Goal: Book appointment/travel/reservation

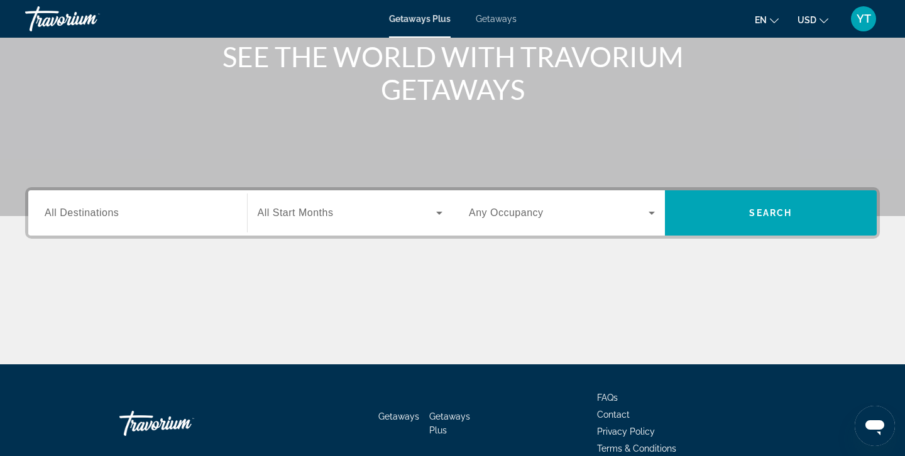
scroll to position [163, 0]
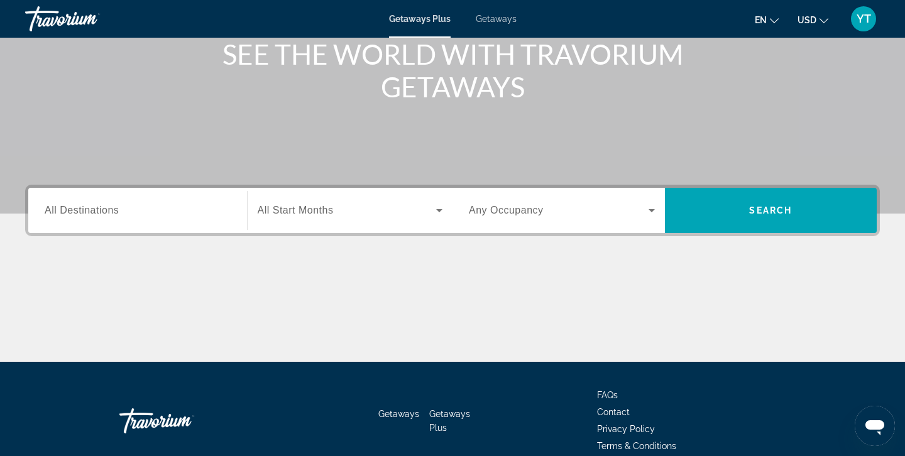
click at [98, 211] on span "All Destinations" at bounding box center [82, 210] width 74 height 11
click at [98, 211] on input "Destination All Destinations" at bounding box center [138, 211] width 186 height 15
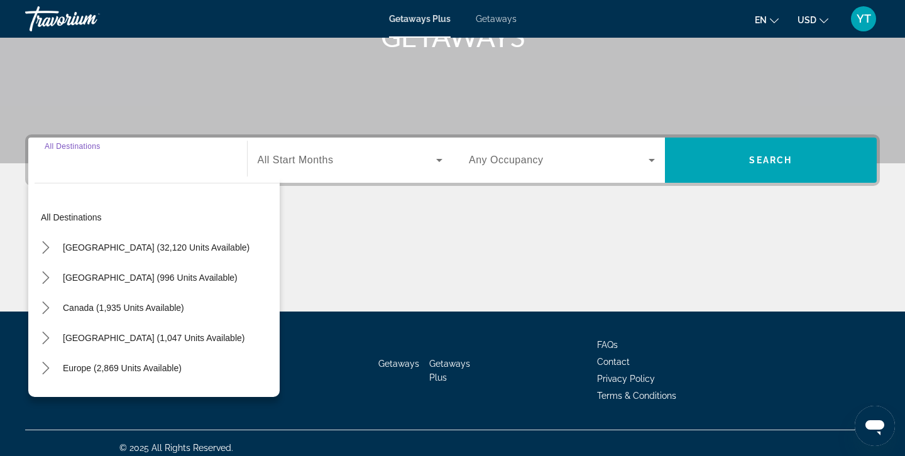
scroll to position [223, 0]
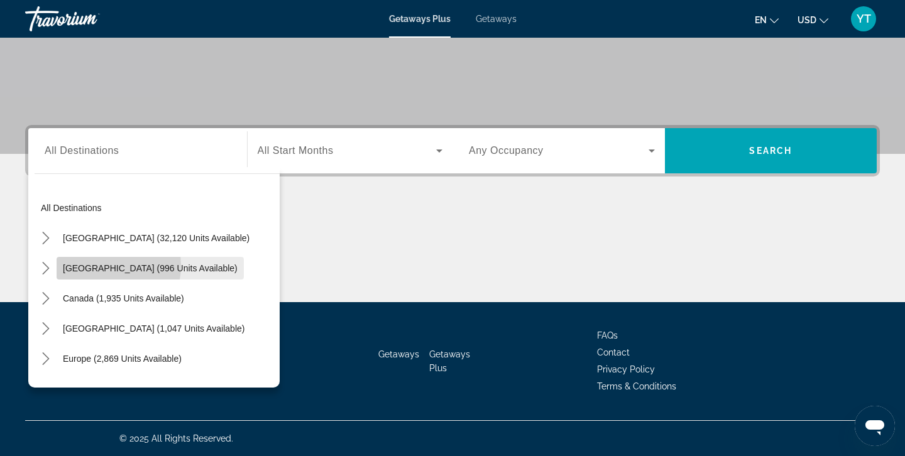
click at [100, 266] on span "[GEOGRAPHIC_DATA] (996 units available)" at bounding box center [150, 268] width 175 height 10
type input "**********"
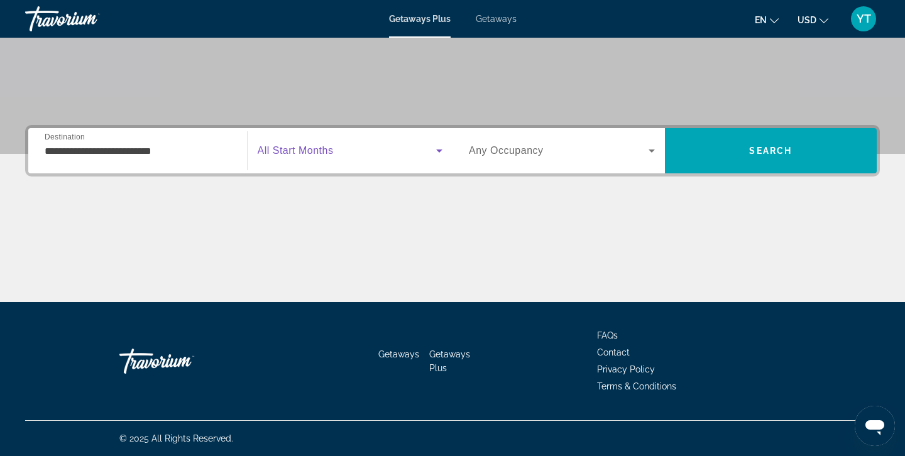
click at [442, 150] on icon "Search widget" at bounding box center [439, 150] width 15 height 15
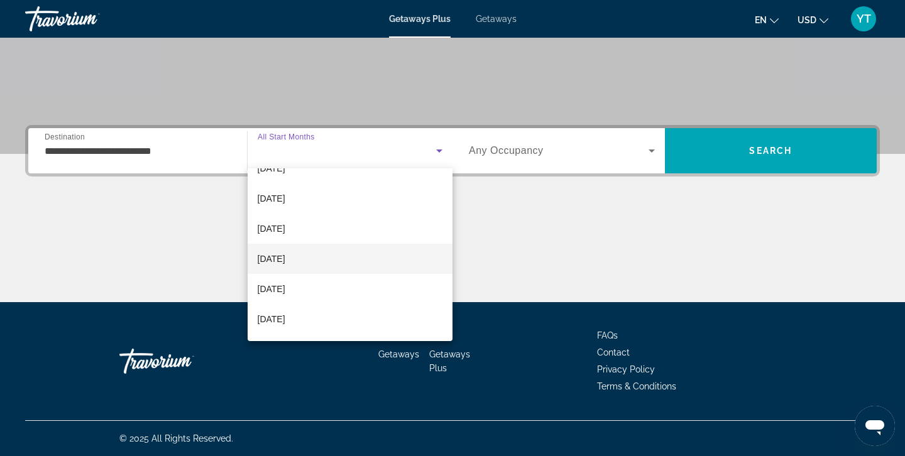
scroll to position [114, 0]
click at [276, 254] on span "[DATE]" at bounding box center [272, 255] width 28 height 15
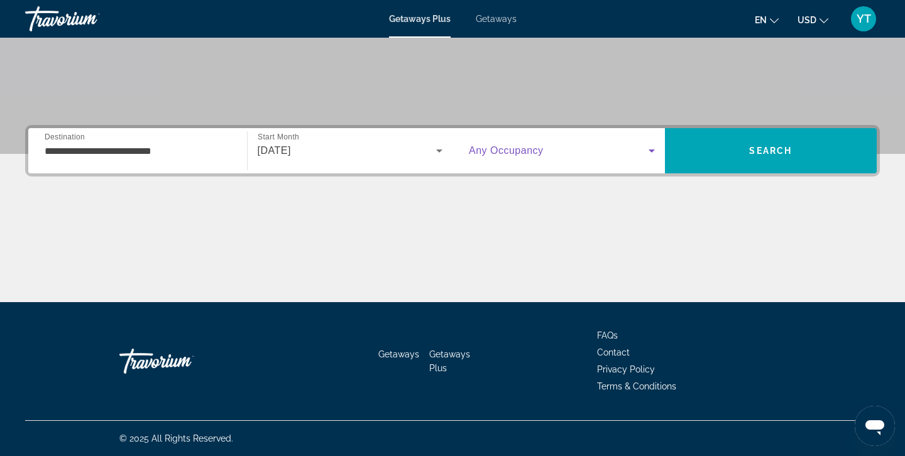
click at [650, 150] on icon "Search widget" at bounding box center [651, 151] width 6 height 3
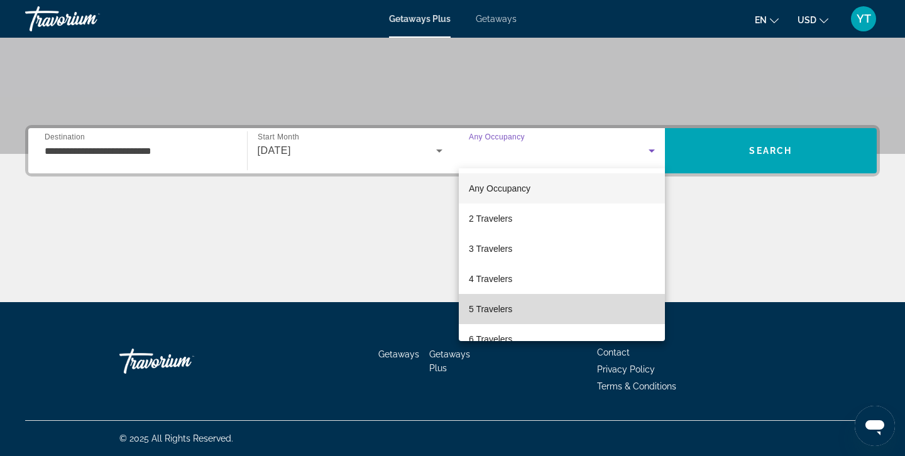
click at [482, 310] on span "5 Travelers" at bounding box center [490, 309] width 43 height 15
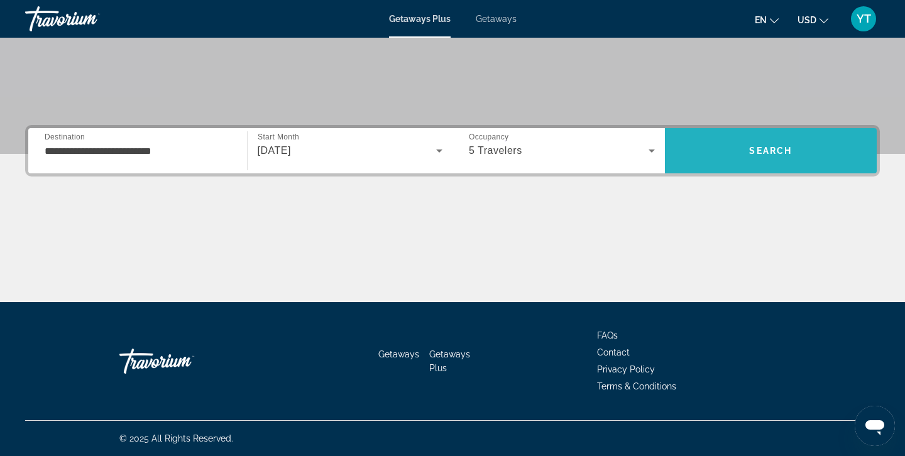
click at [762, 143] on span "Search" at bounding box center [771, 151] width 212 height 30
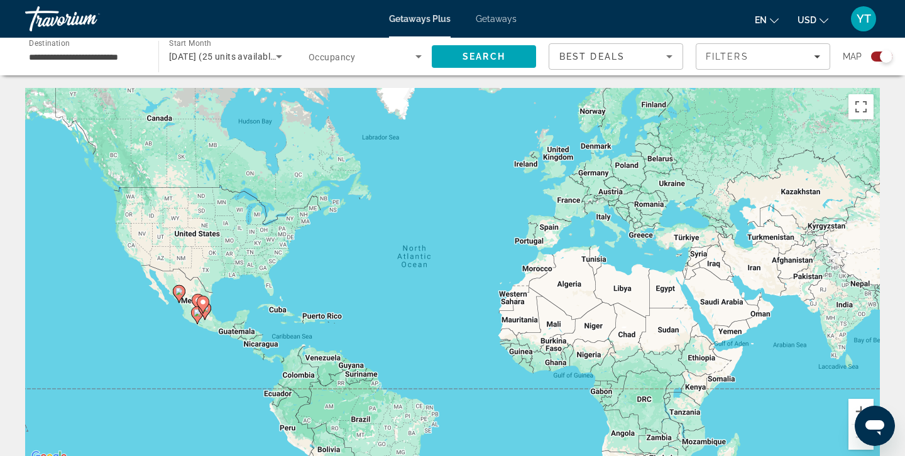
click at [190, 290] on div "To activate drag with keyboard, press Alt + Enter. Once in keyboard drag state,…" at bounding box center [452, 276] width 854 height 377
click at [168, 285] on div "To activate drag with keyboard, press Alt + Enter. Once in keyboard drag state,…" at bounding box center [452, 276] width 854 height 377
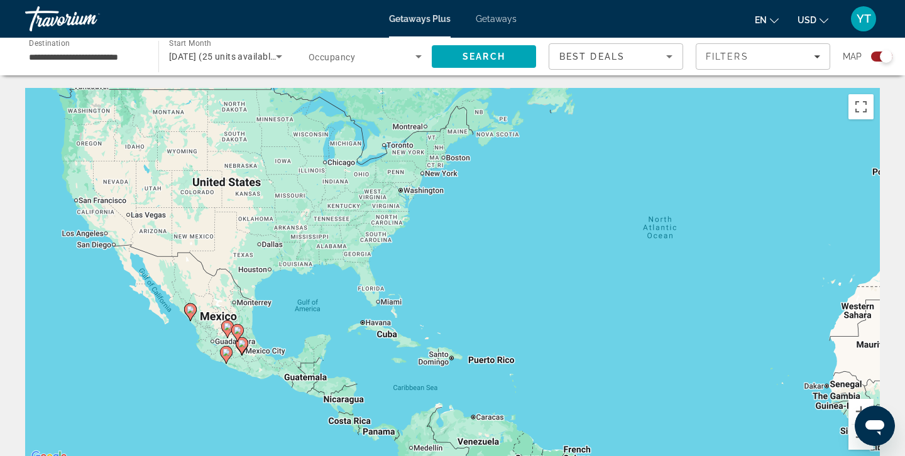
click at [192, 311] on image "Main content" at bounding box center [191, 310] width 8 height 8
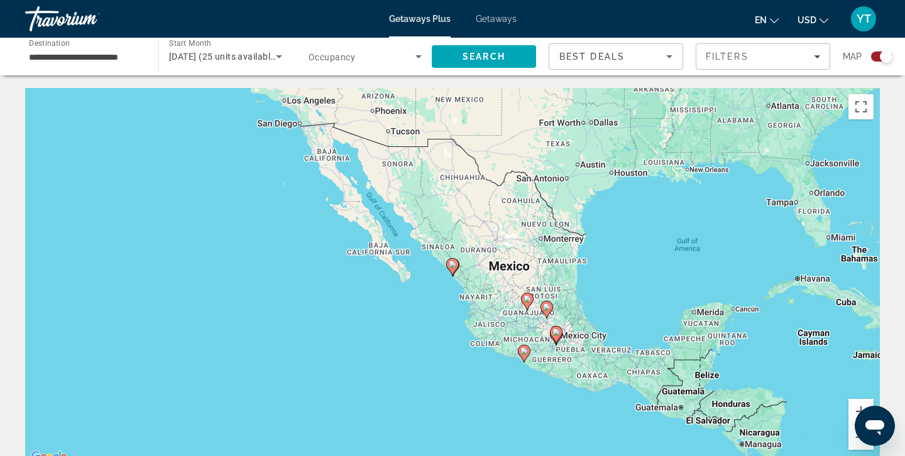
click at [452, 274] on icon "Main content" at bounding box center [452, 267] width 13 height 18
type input "**********"
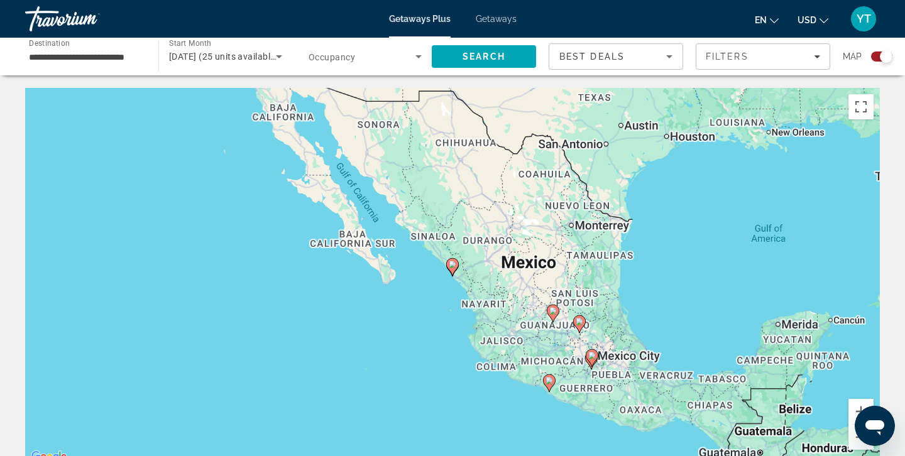
click at [452, 274] on icon "Main content" at bounding box center [452, 267] width 13 height 18
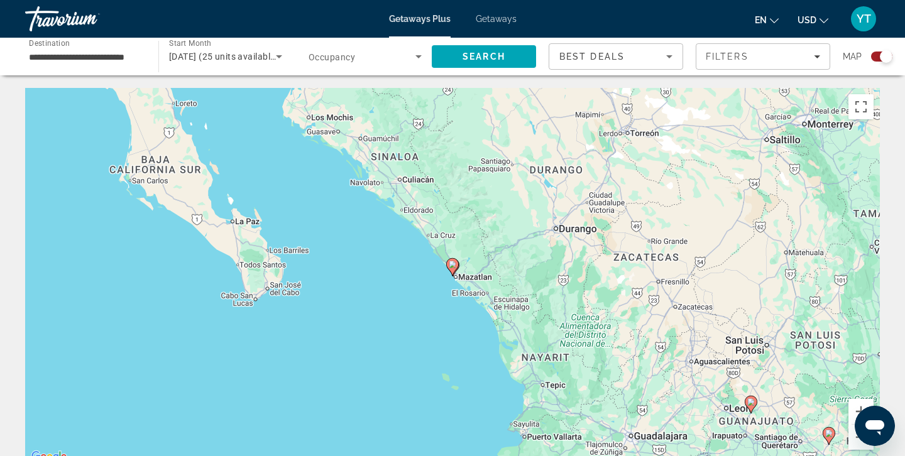
click at [452, 274] on icon "Main content" at bounding box center [452, 267] width 13 height 18
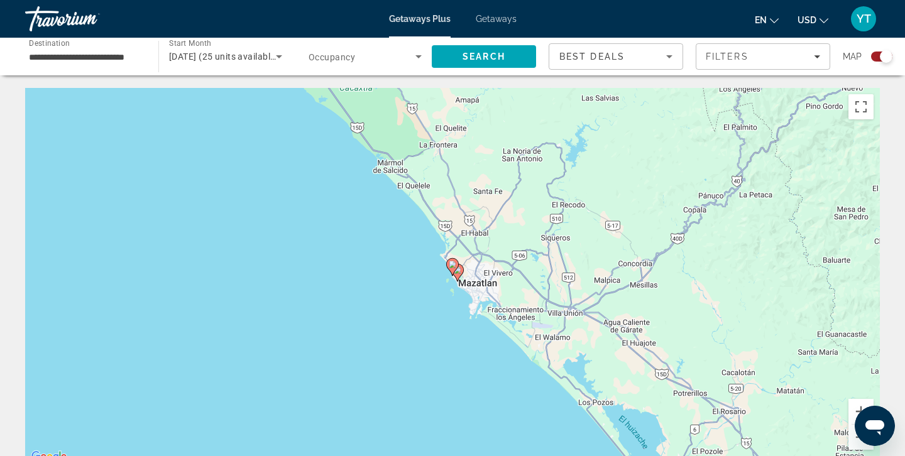
click at [476, 261] on div "To navigate, press the arrow keys. To activate drag with keyboard, press Alt + …" at bounding box center [452, 276] width 854 height 377
click at [476, 261] on div "To activate drag with keyboard, press Alt + Enter. Once in keyboard drag state,…" at bounding box center [452, 276] width 854 height 377
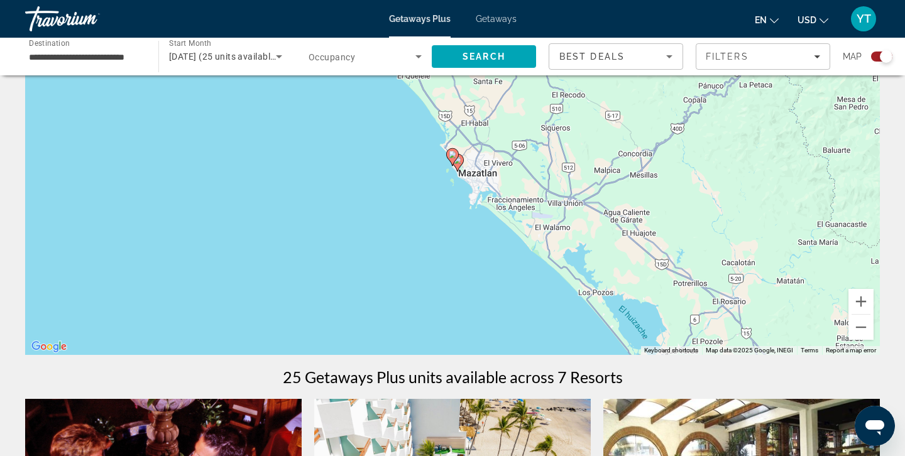
scroll to position [116, 0]
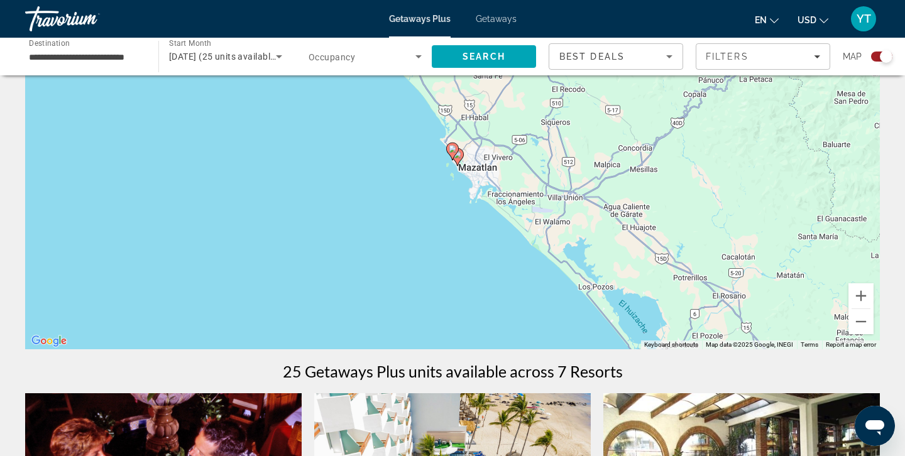
click at [454, 148] on image "Main content" at bounding box center [453, 149] width 8 height 8
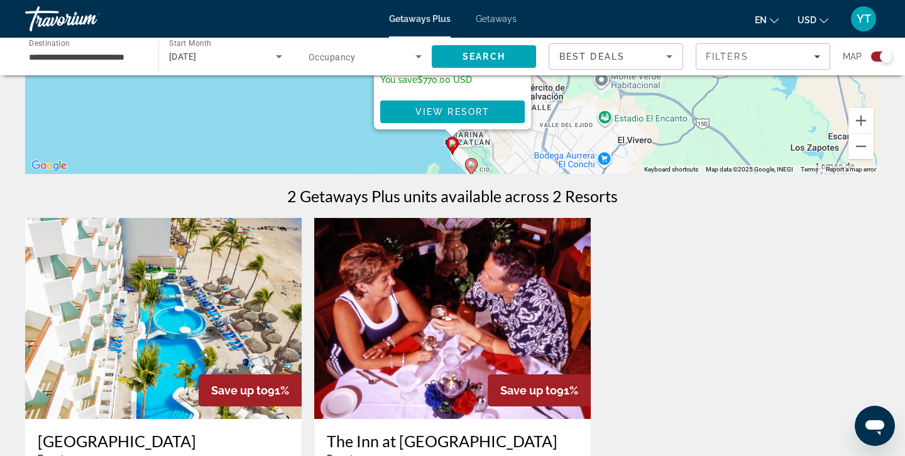
scroll to position [0, 0]
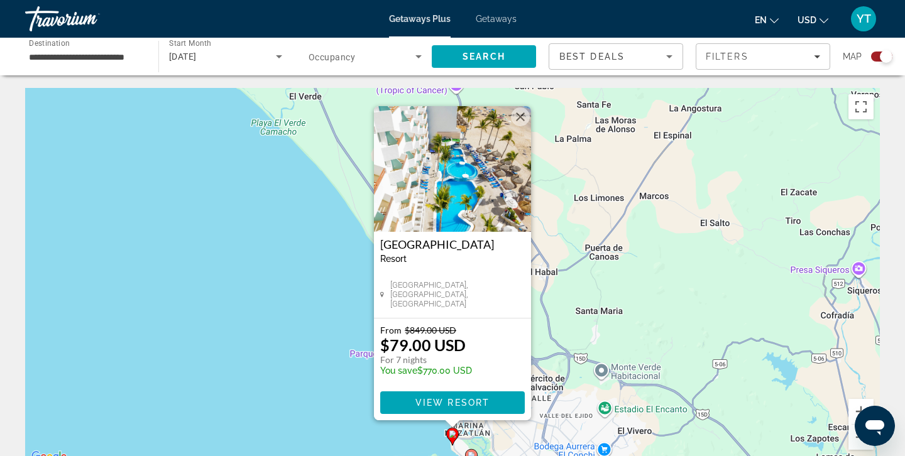
click at [330, 149] on div "To activate drag with keyboard, press Alt + Enter. Once in keyboard drag state,…" at bounding box center [452, 276] width 854 height 377
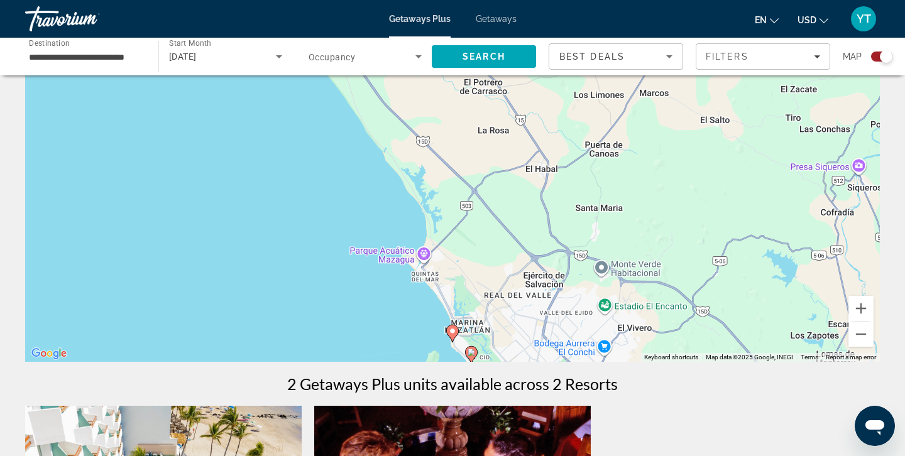
scroll to position [115, 0]
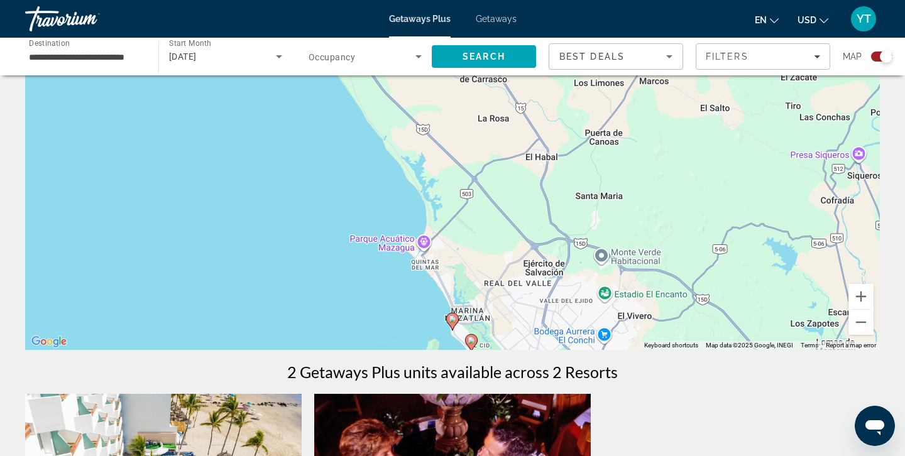
click at [471, 338] on image "Main content" at bounding box center [471, 341] width 8 height 8
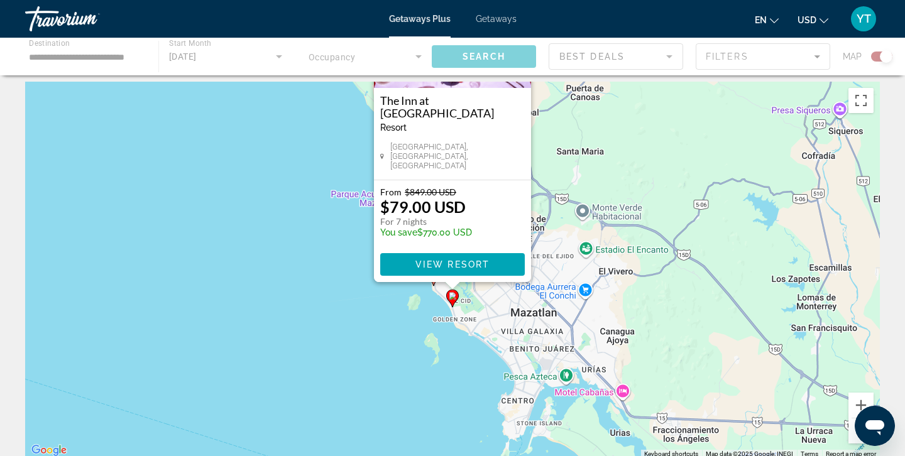
scroll to position [0, 0]
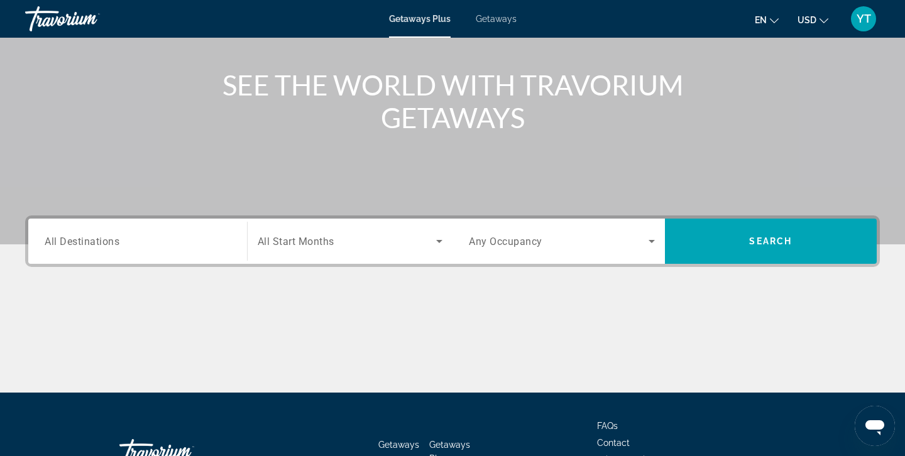
scroll to position [223, 0]
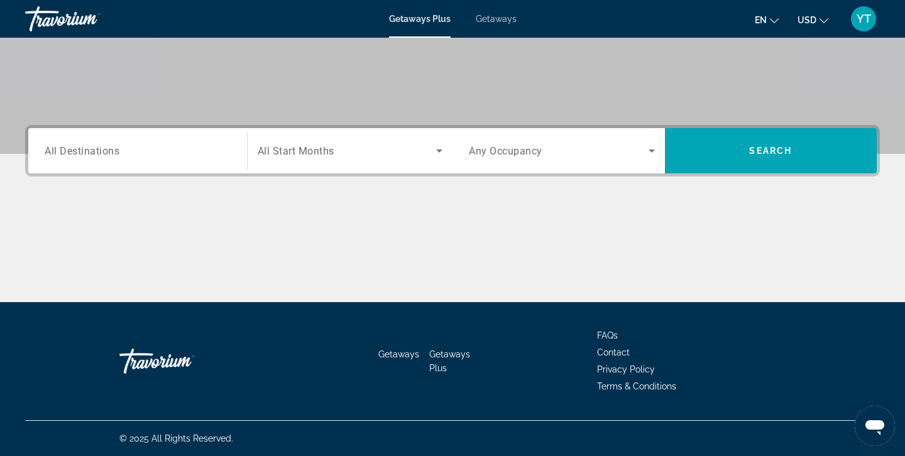
click at [106, 151] on span "All Destinations" at bounding box center [82, 150] width 75 height 12
click at [106, 151] on input "Destination All Destinations" at bounding box center [138, 151] width 186 height 15
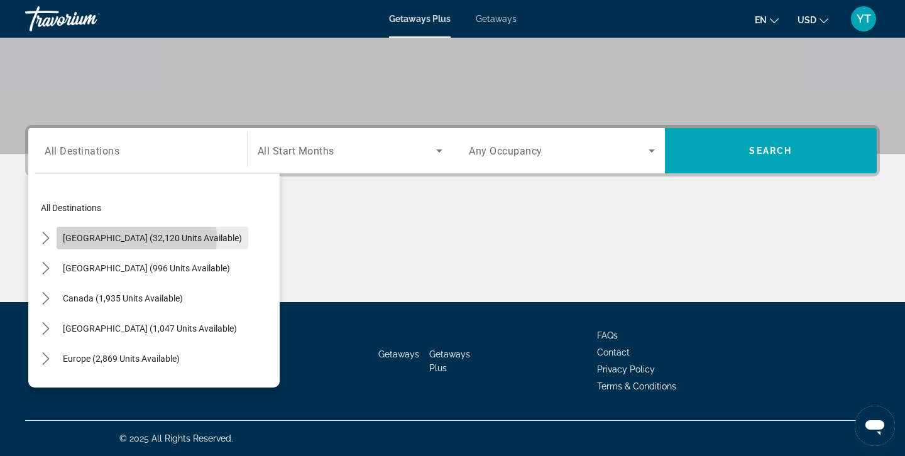
click at [116, 239] on span "[GEOGRAPHIC_DATA] (32,120 units available)" at bounding box center [152, 238] width 179 height 10
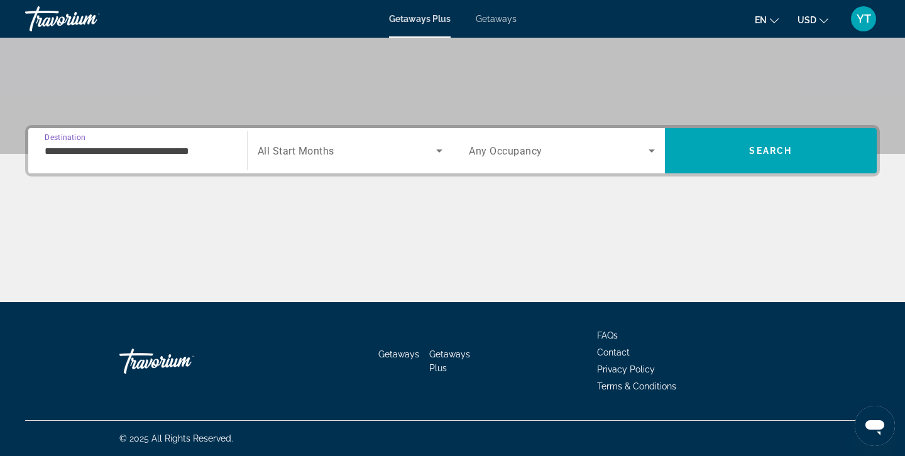
click at [442, 149] on icon "Search widget" at bounding box center [439, 150] width 15 height 15
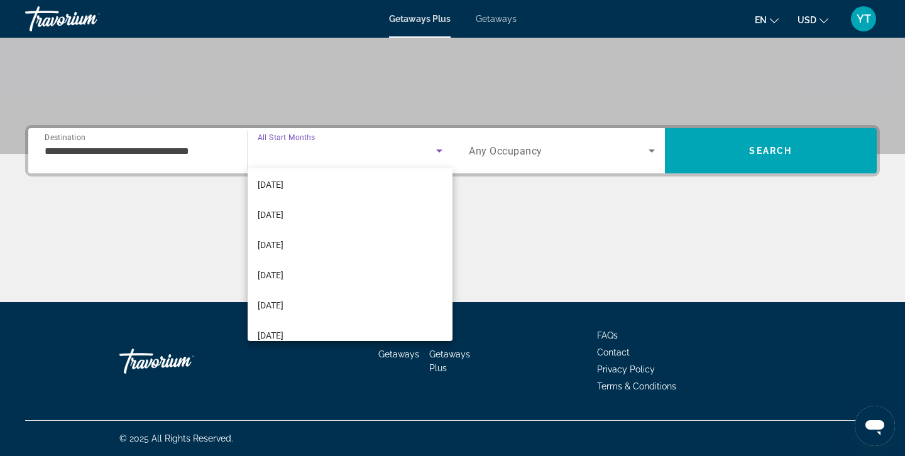
scroll to position [187, 0]
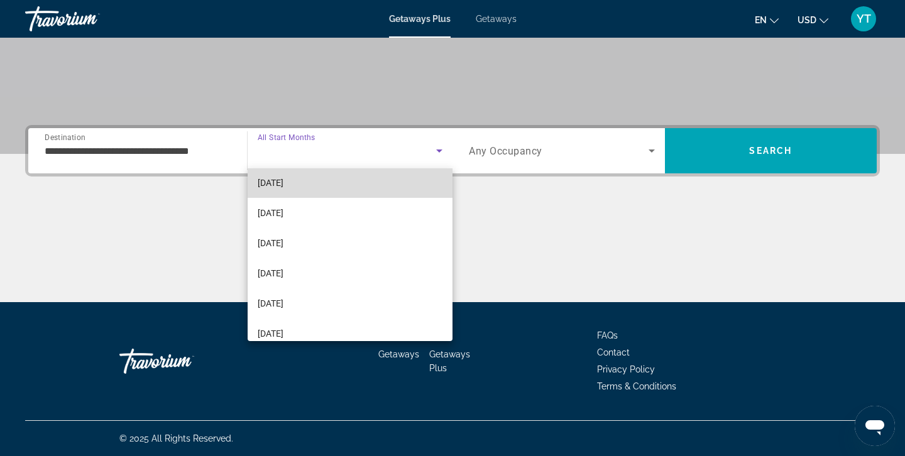
click at [273, 183] on span "[DATE]" at bounding box center [271, 182] width 26 height 15
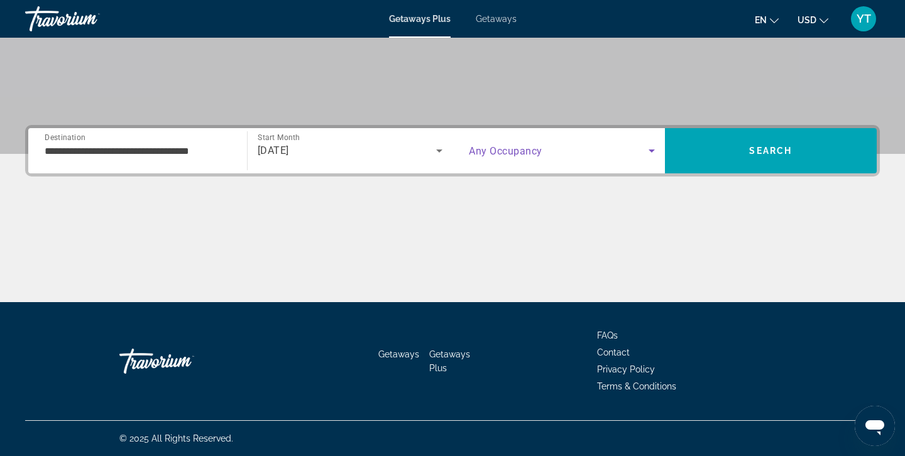
click at [653, 149] on icon "Search widget" at bounding box center [651, 150] width 15 height 15
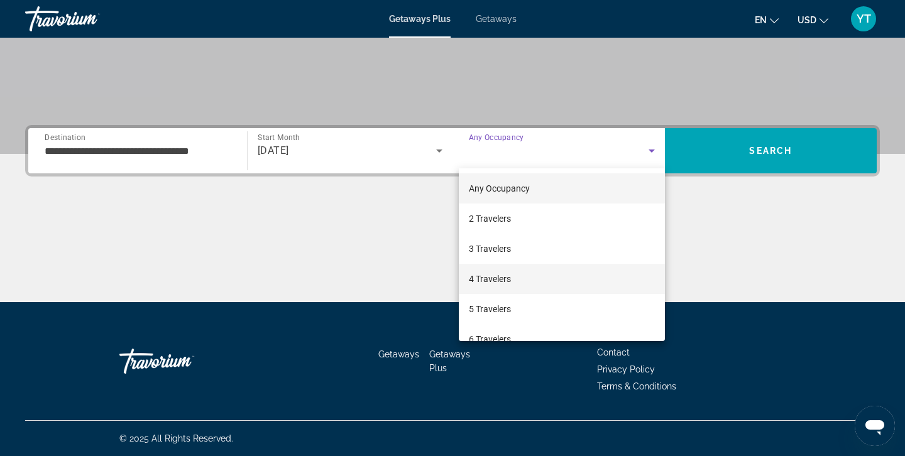
click at [491, 276] on span "4 Travelers" at bounding box center [490, 278] width 42 height 15
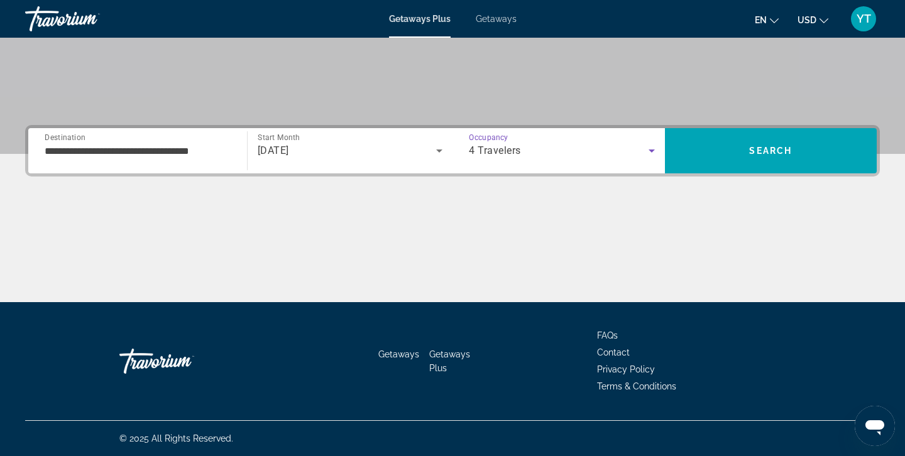
click at [89, 144] on input "**********" at bounding box center [138, 151] width 186 height 15
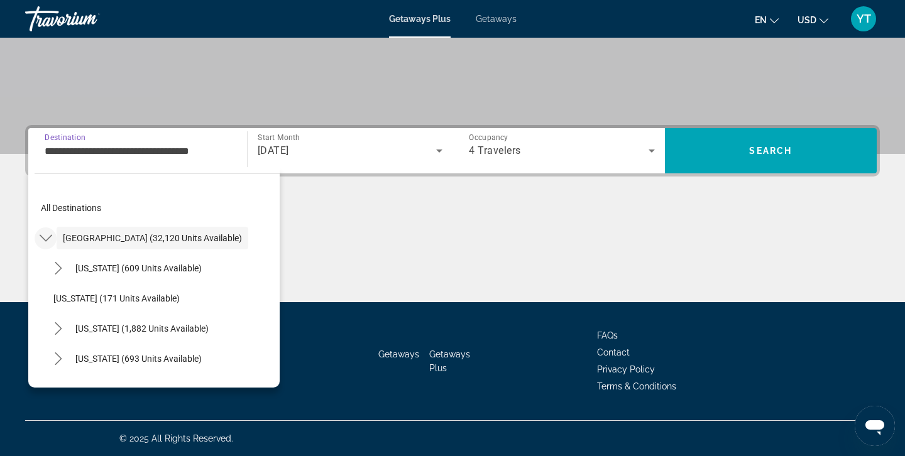
click at [46, 240] on icon "Toggle United States (32,120 units available) submenu" at bounding box center [45, 238] width 13 height 7
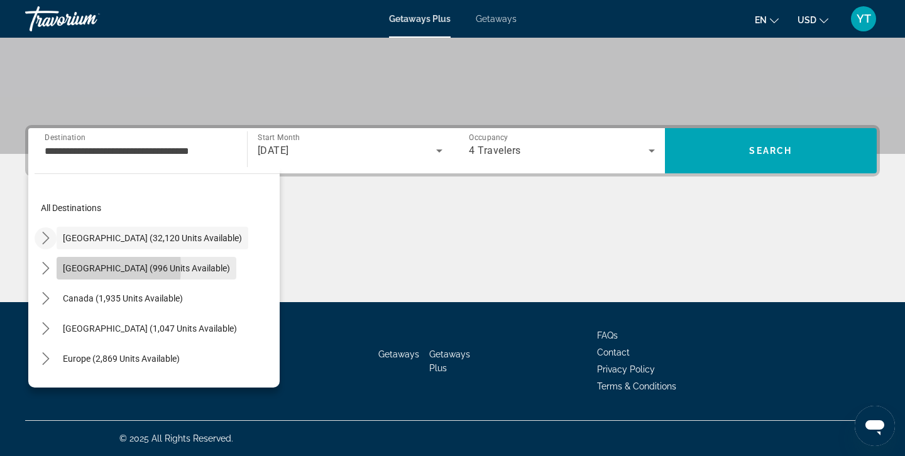
click at [78, 268] on span "[GEOGRAPHIC_DATA] (996 units available)" at bounding box center [146, 268] width 167 height 10
type input "**********"
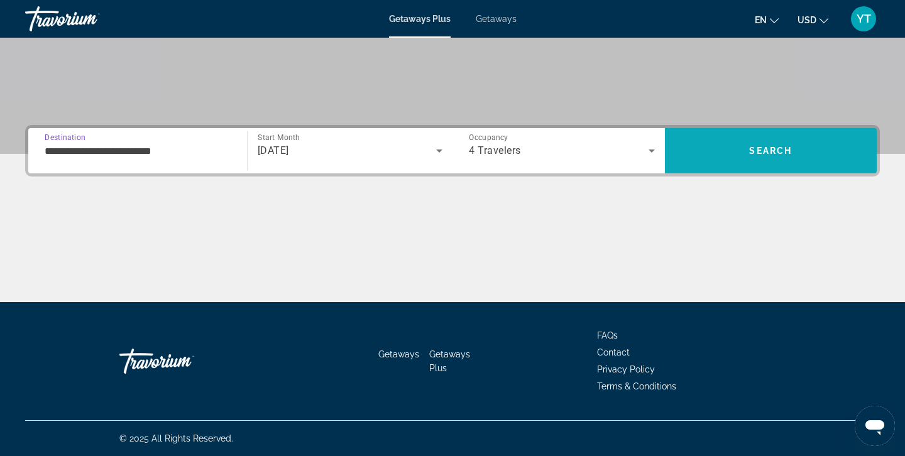
click at [751, 152] on span "Search" at bounding box center [770, 151] width 43 height 10
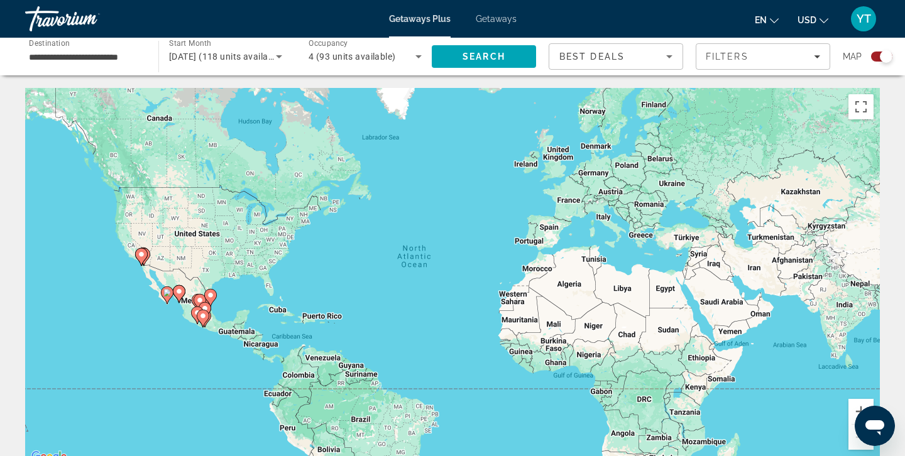
click at [182, 295] on image "Main content" at bounding box center [179, 292] width 8 height 8
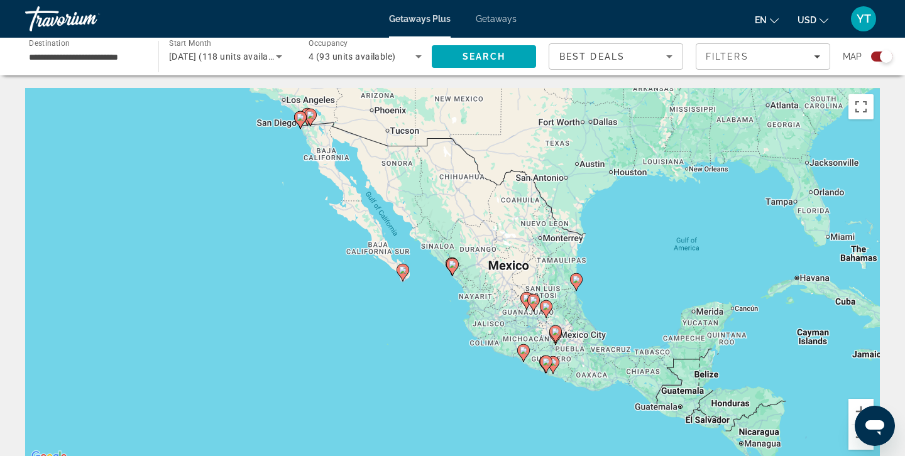
click at [455, 268] on icon "Main content" at bounding box center [452, 267] width 11 height 16
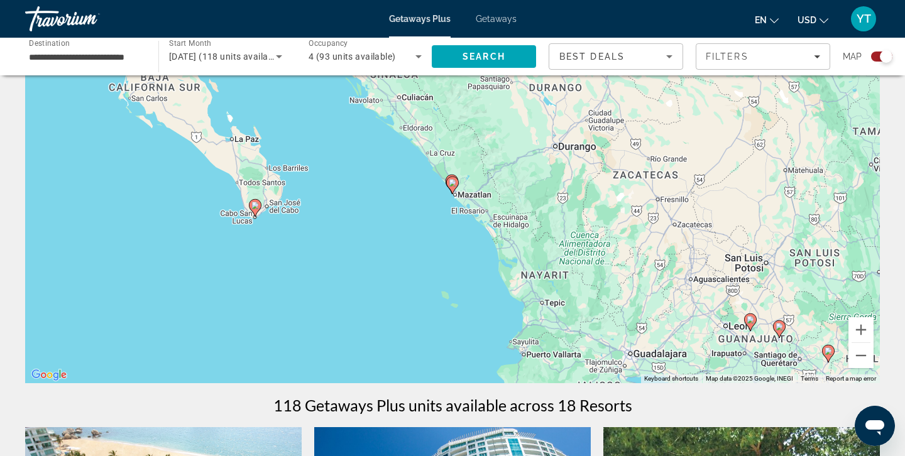
scroll to position [92, 0]
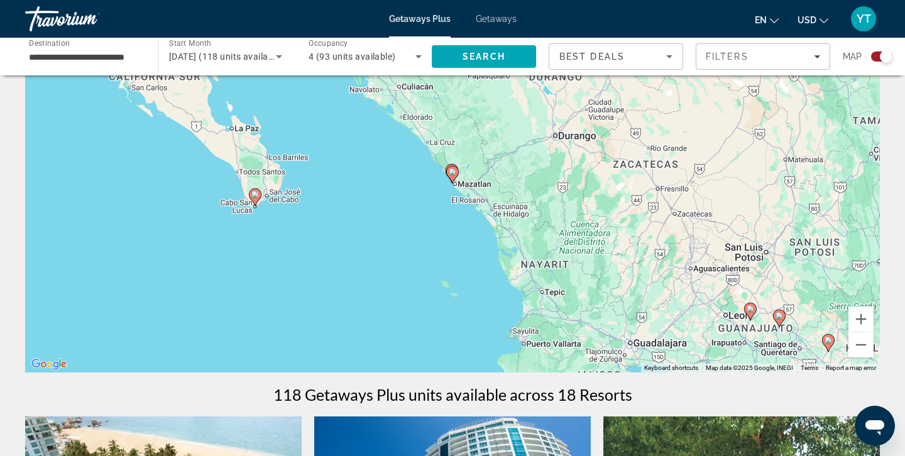
click at [254, 196] on image "Main content" at bounding box center [255, 195] width 8 height 8
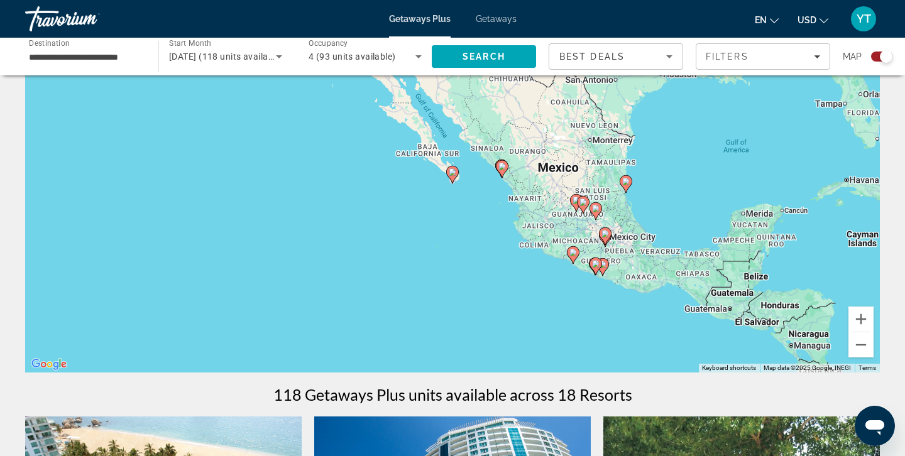
click at [453, 174] on image "Main content" at bounding box center [453, 172] width 8 height 8
type input "**********"
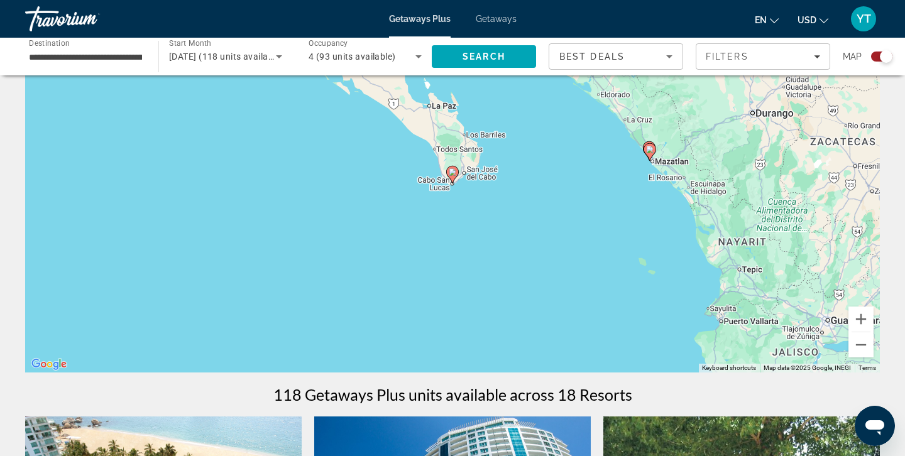
click at [453, 174] on image "Main content" at bounding box center [453, 172] width 8 height 8
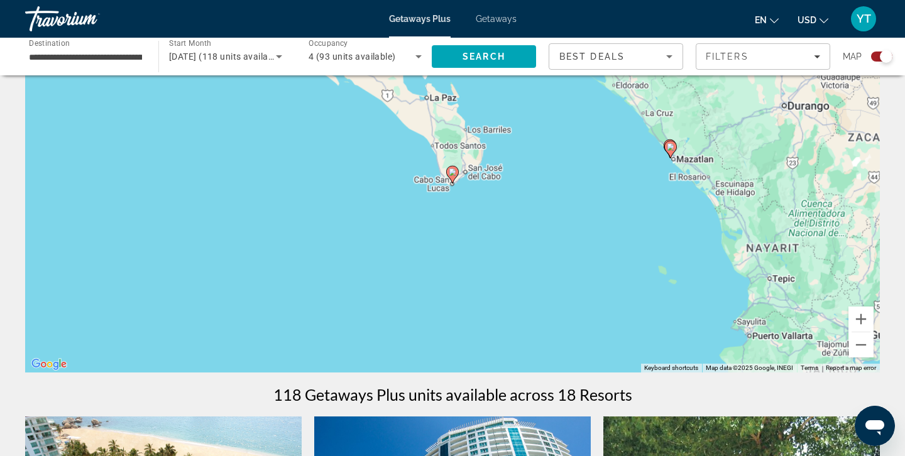
click at [450, 176] on icon "Main content" at bounding box center [452, 174] width 11 height 16
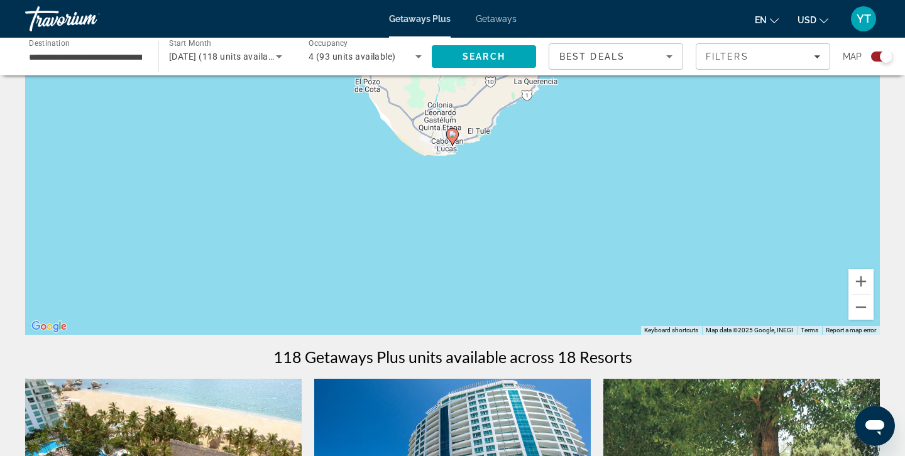
scroll to position [0, 0]
